Goal: Task Accomplishment & Management: Use online tool/utility

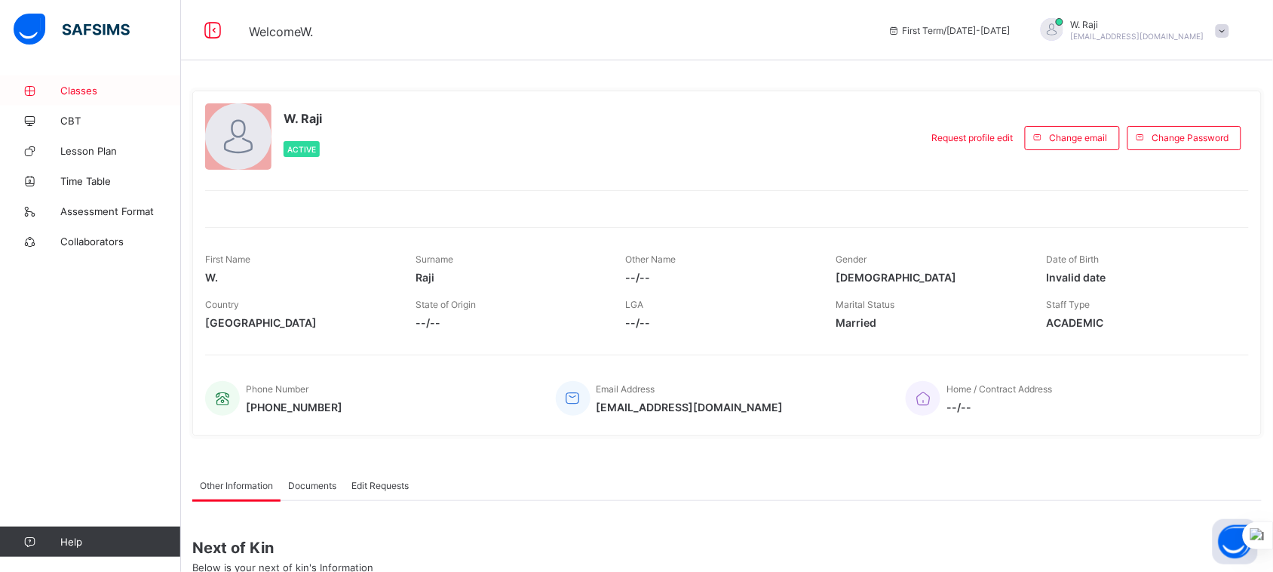
click at [96, 94] on span "Classes" at bounding box center [120, 90] width 121 height 12
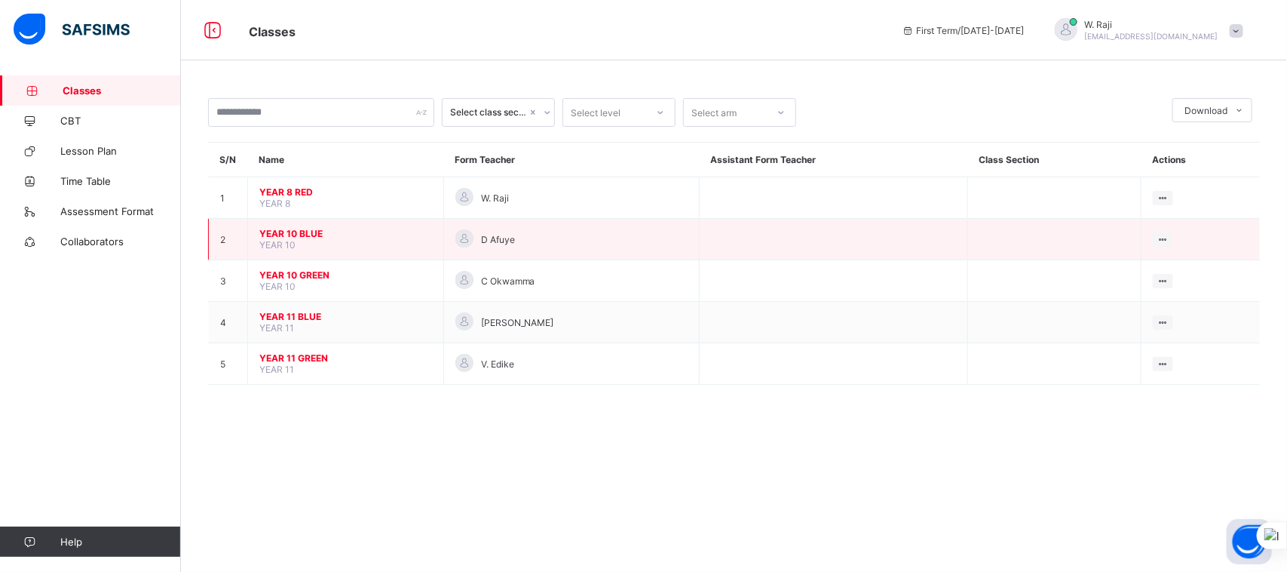
click at [296, 239] on td "YEAR 10 BLUE YEAR 10" at bounding box center [346, 239] width 196 height 41
click at [330, 228] on span "YEAR 10 BLUE" at bounding box center [345, 233] width 173 height 11
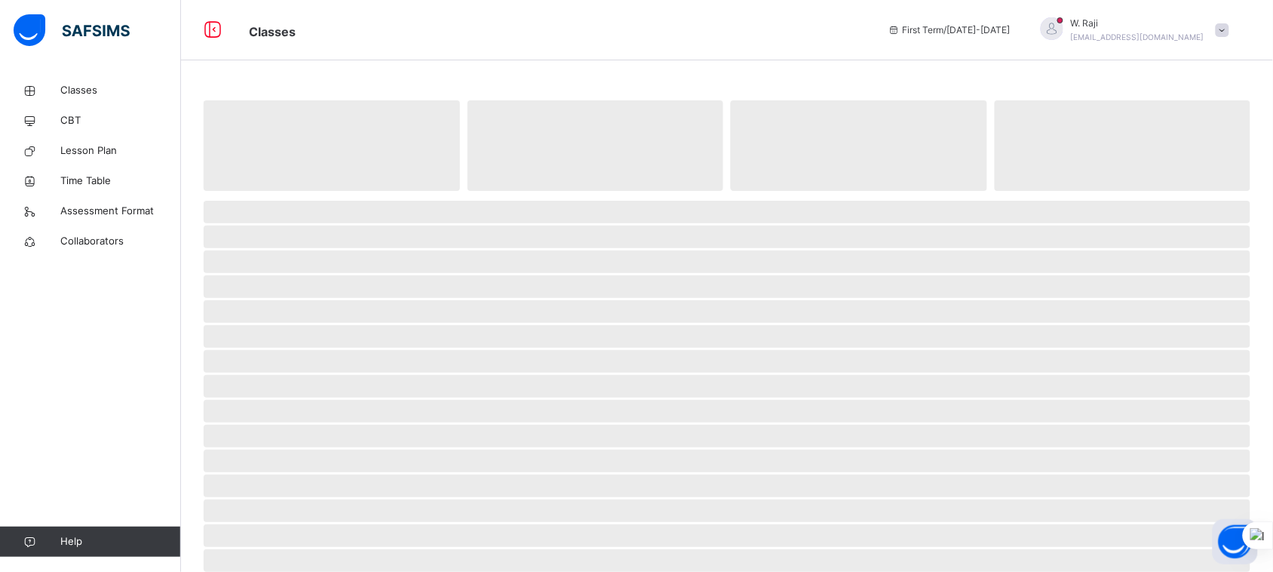
click at [330, 226] on span "‌" at bounding box center [727, 236] width 1047 height 23
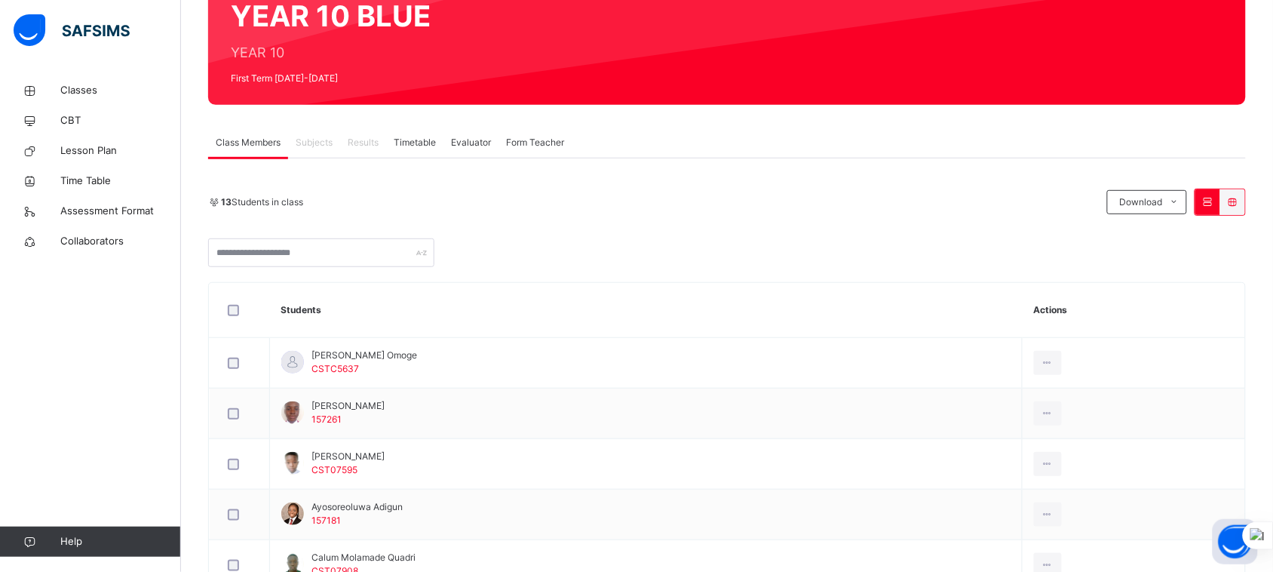
scroll to position [157, 0]
click at [319, 145] on span "Subjects" at bounding box center [314, 142] width 37 height 14
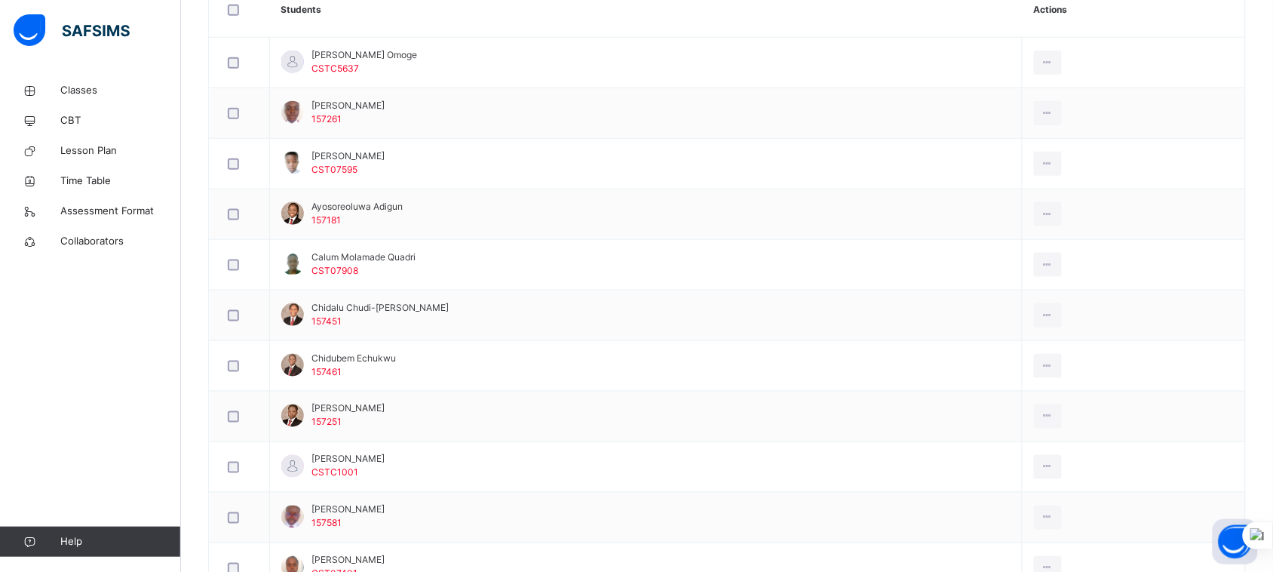
scroll to position [664, 0]
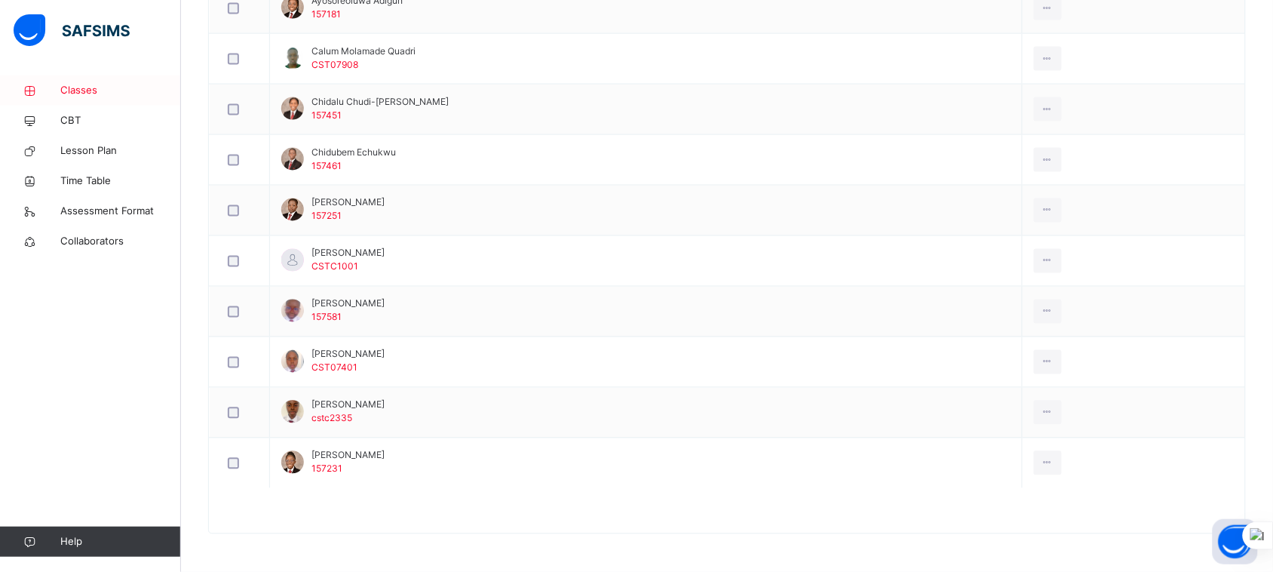
click at [94, 87] on span "Classes" at bounding box center [120, 90] width 121 height 15
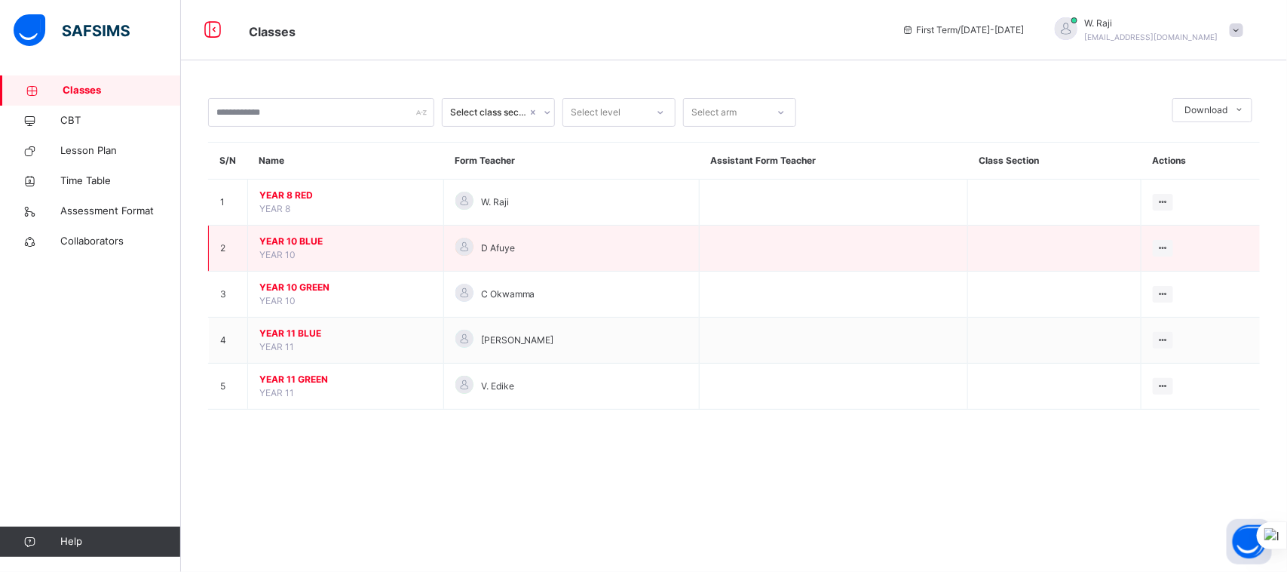
click at [287, 242] on span "YEAR 10 BLUE" at bounding box center [345, 242] width 173 height 14
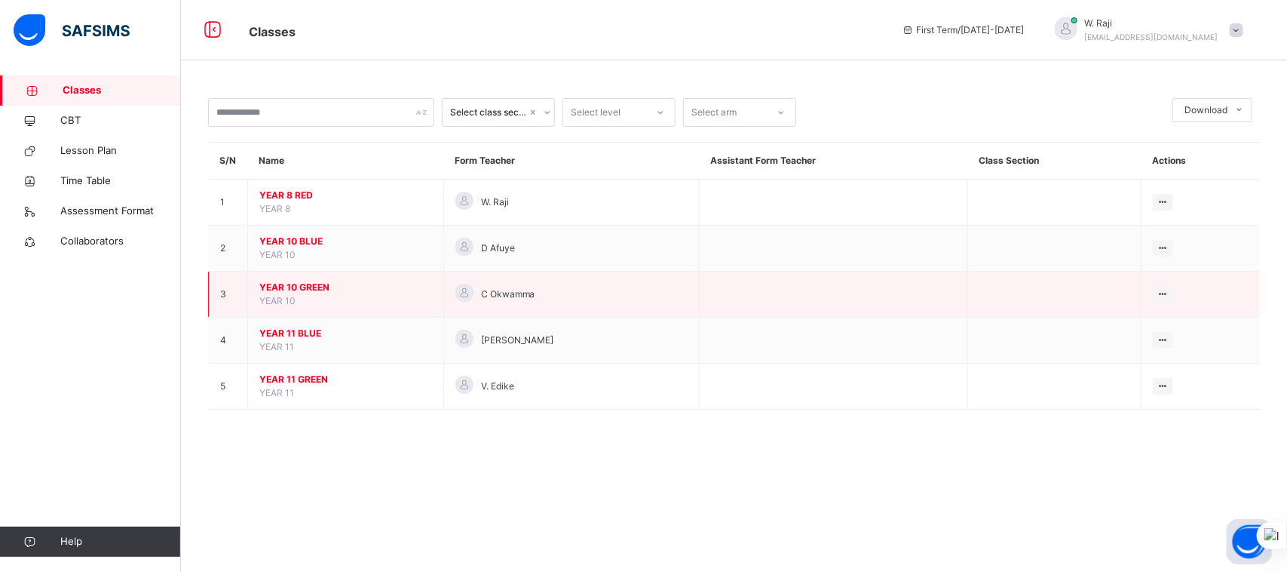
click at [283, 283] on span "YEAR 10 GREEN" at bounding box center [345, 288] width 173 height 14
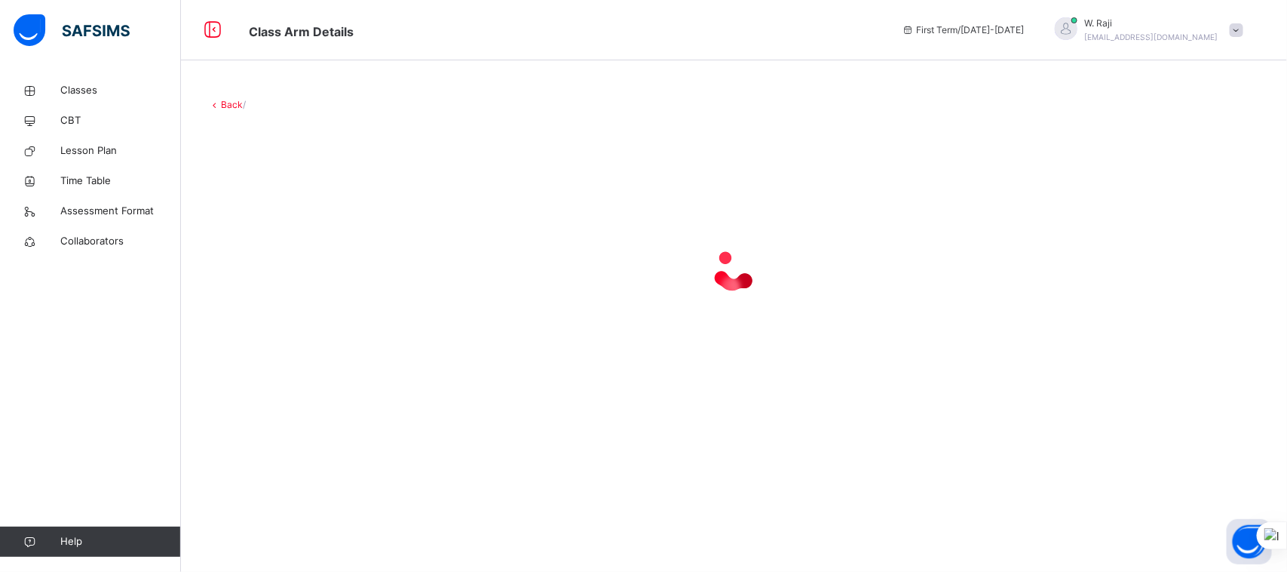
click at [283, 283] on div at bounding box center [734, 270] width 1052 height 60
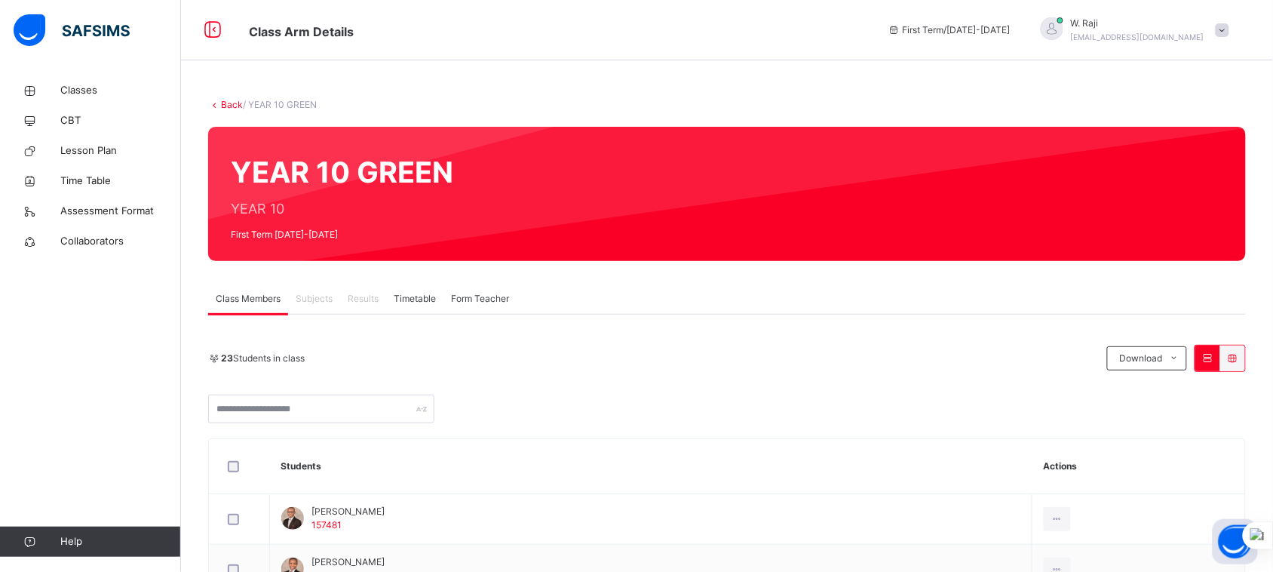
click at [315, 302] on span "Subjects" at bounding box center [314, 299] width 37 height 14
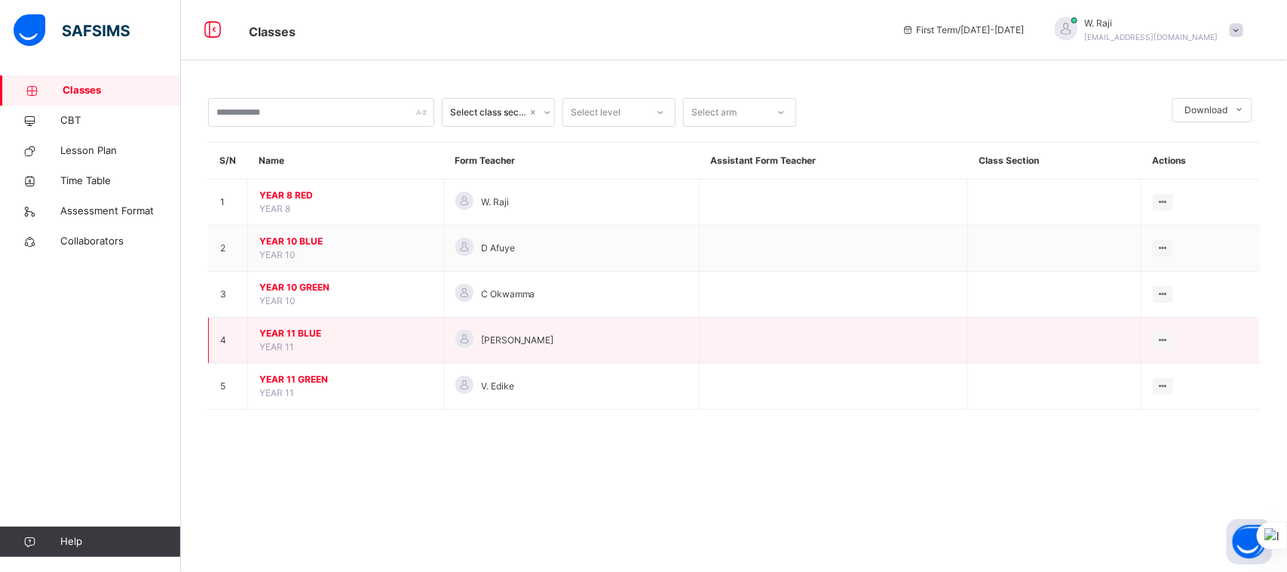
click at [305, 330] on span "YEAR 11 BLUE" at bounding box center [345, 334] width 173 height 14
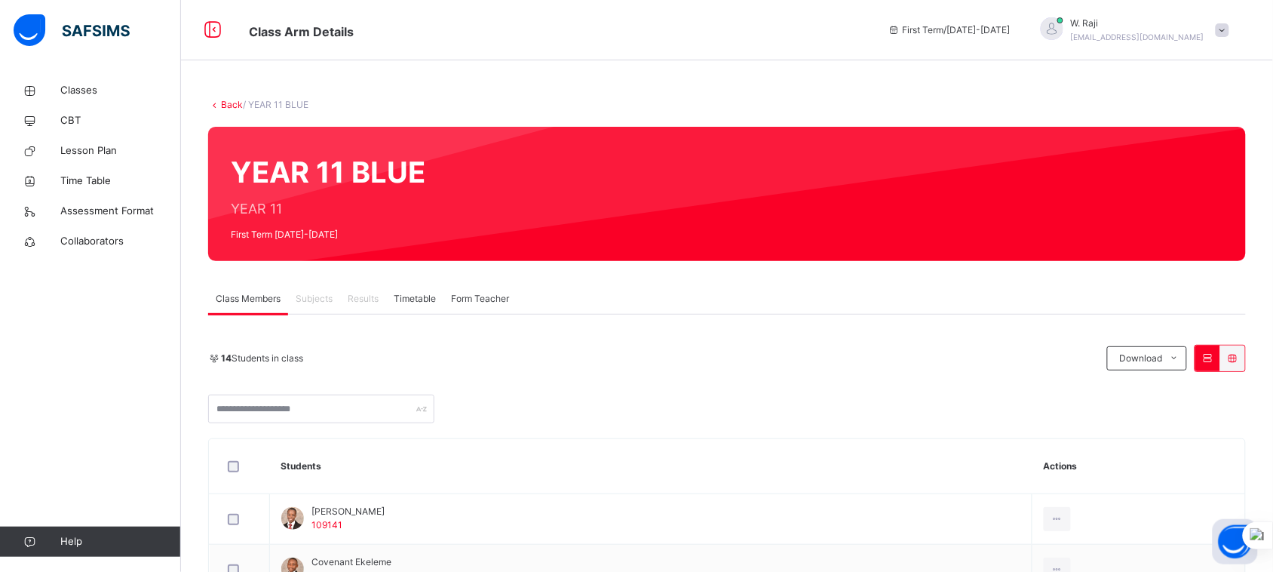
click at [1229, 29] on span at bounding box center [1223, 30] width 14 height 14
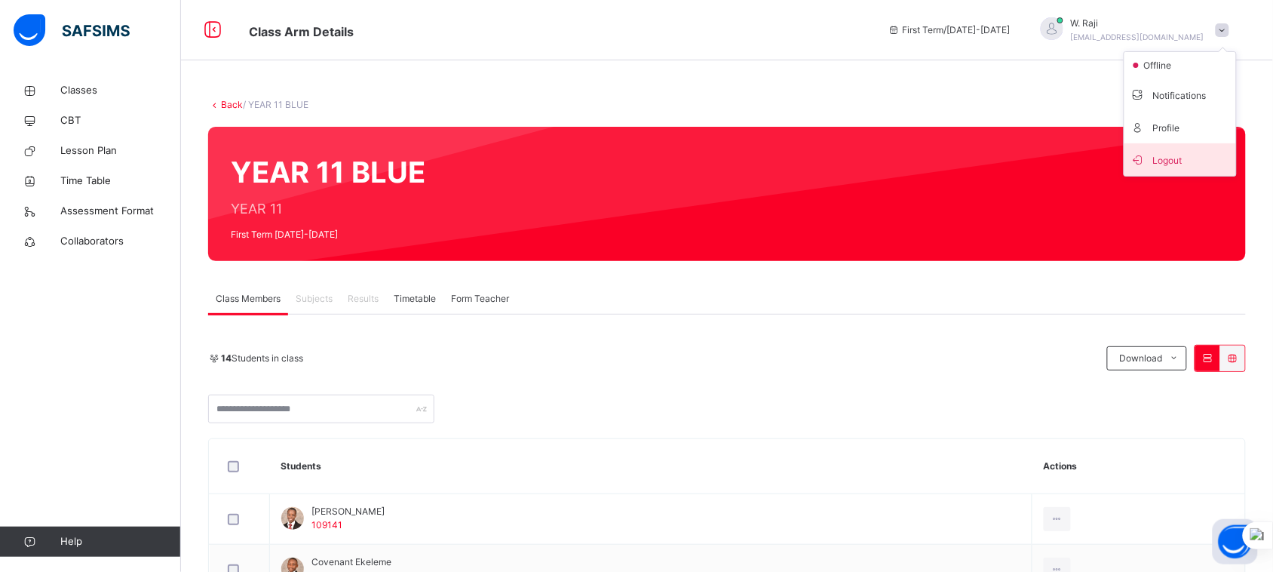
click at [1182, 155] on span "Logout" at bounding box center [1180, 159] width 100 height 20
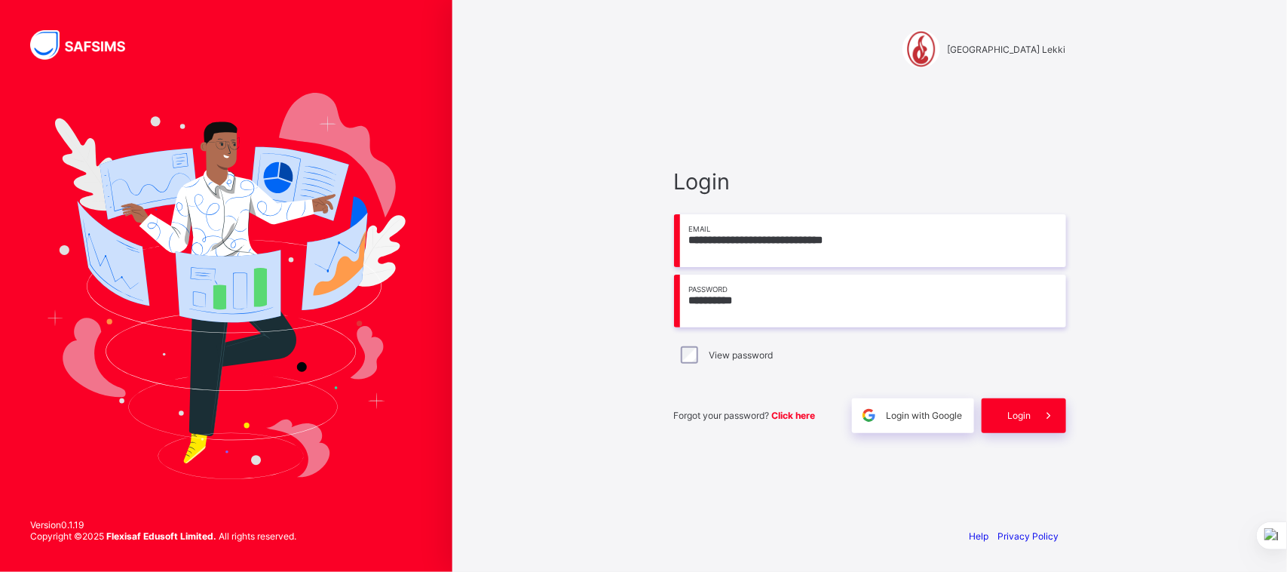
drag, startPoint x: 868, startPoint y: 235, endPoint x: 634, endPoint y: 243, distance: 233.9
click at [634, 243] on div "**********" at bounding box center [869, 286] width 835 height 572
click at [1013, 413] on span "Login" at bounding box center [1019, 414] width 23 height 11
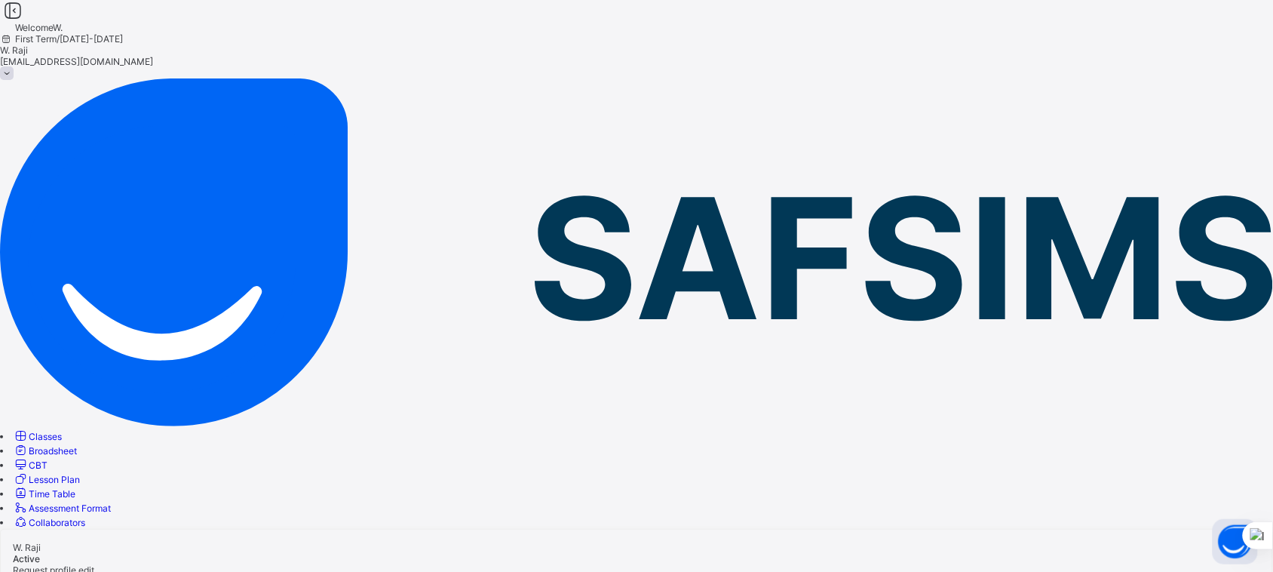
click at [62, 431] on span "Classes" at bounding box center [45, 436] width 33 height 11
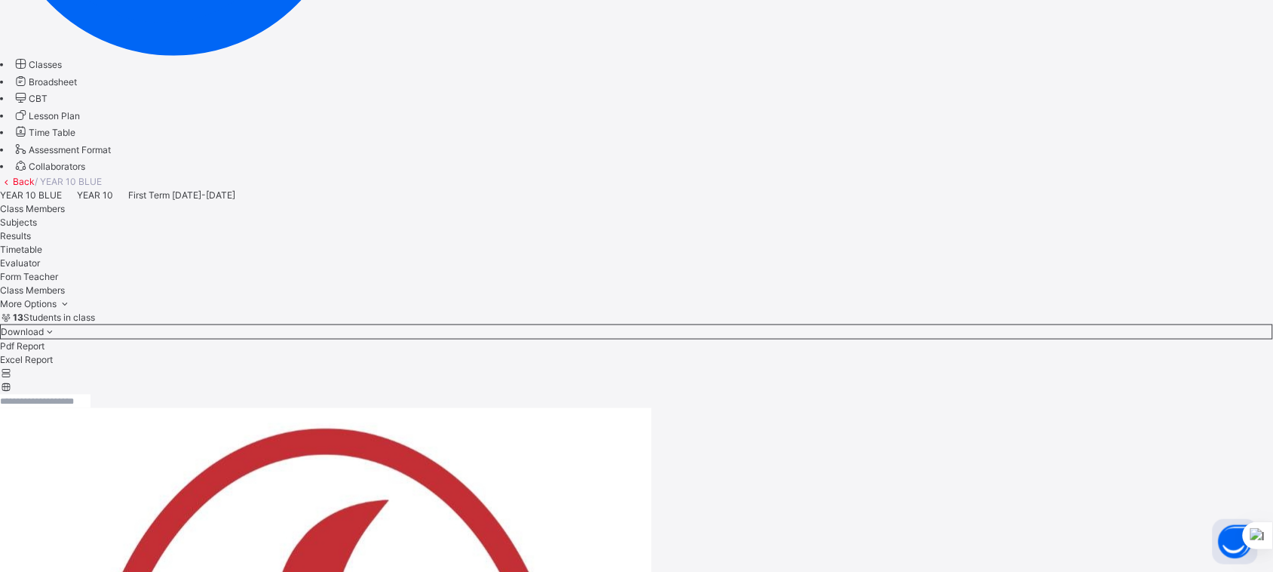
scroll to position [388, 0]
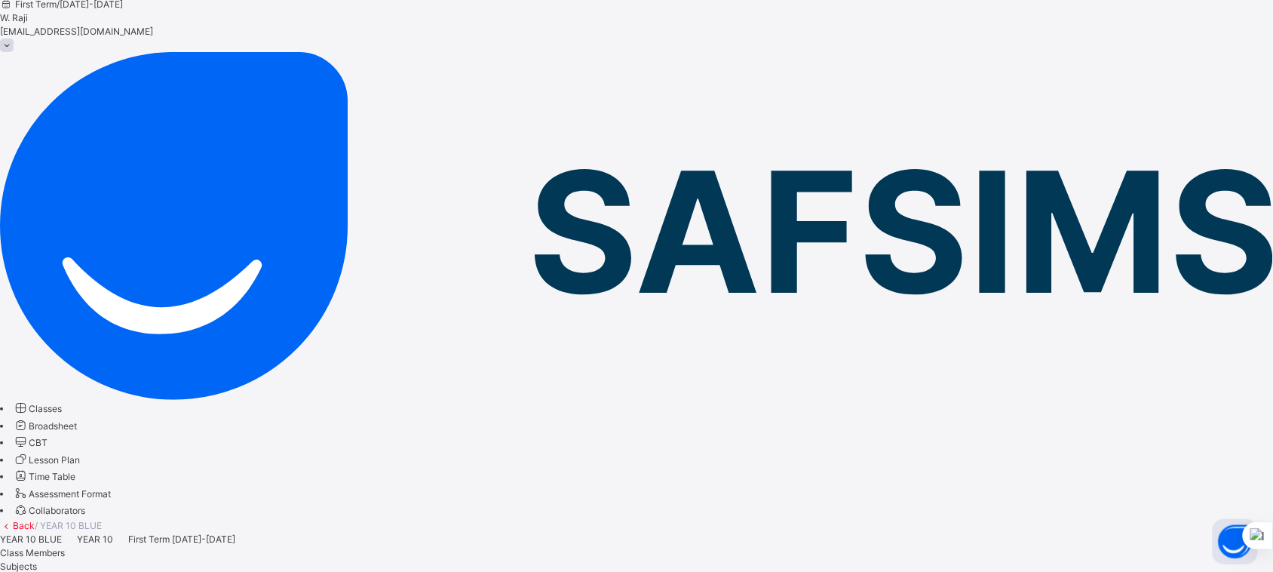
scroll to position [41, 0]
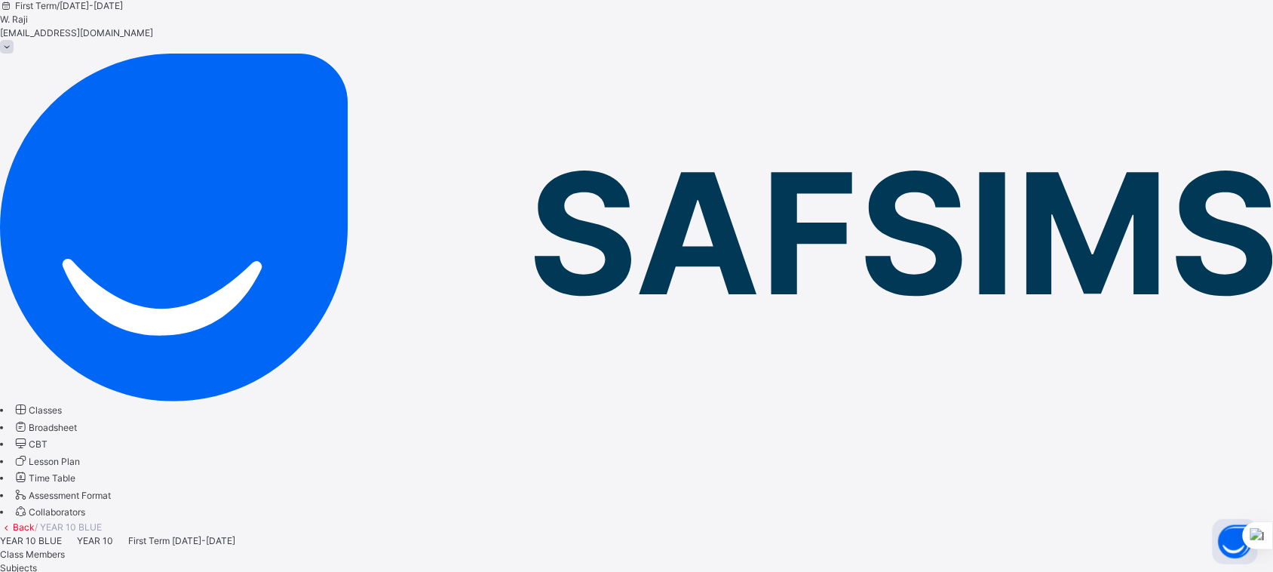
click at [37, 562] on span "Subjects" at bounding box center [18, 567] width 37 height 11
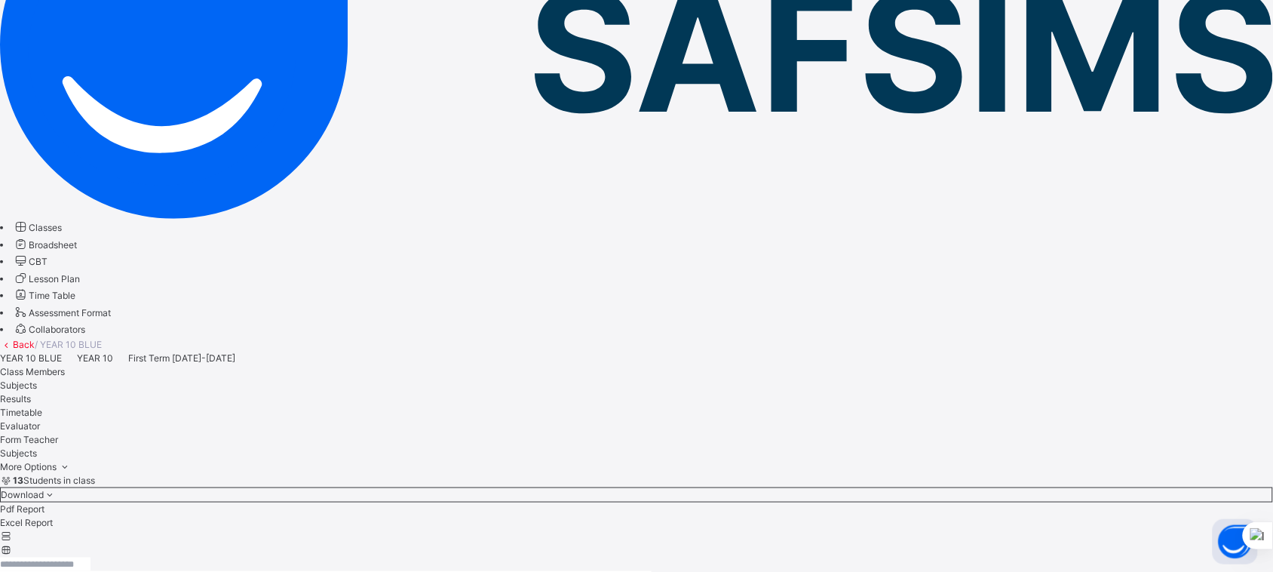
scroll to position [225, 0]
